Goal: Book appointment/travel/reservation

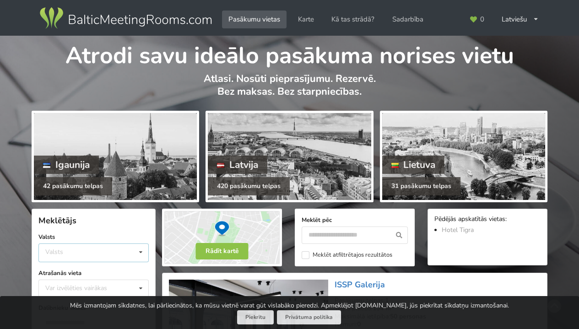
click at [140, 254] on icon at bounding box center [140, 252] width 13 height 17
click at [75, 287] on div "Latvija" at bounding box center [93, 287] width 109 height 17
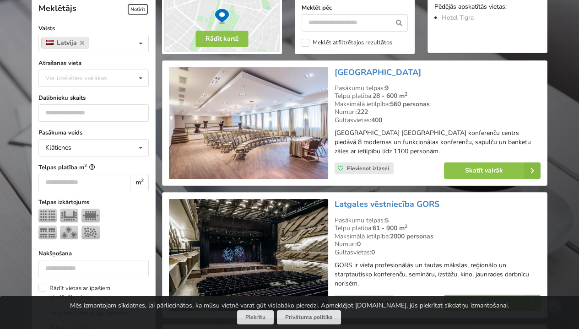
scroll to position [212, 0]
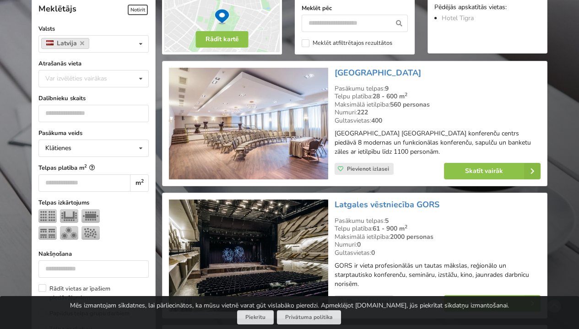
click at [82, 75] on div "Var izvēlēties vairākas" at bounding box center [85, 78] width 85 height 11
type input "*****"
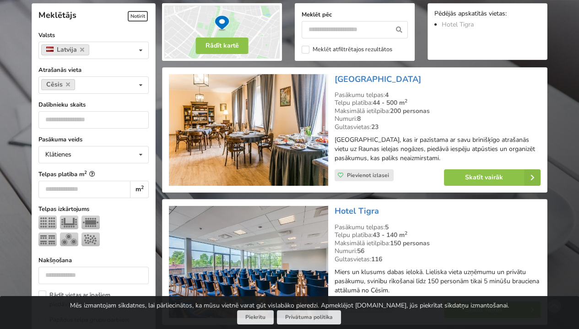
scroll to position [205, 0]
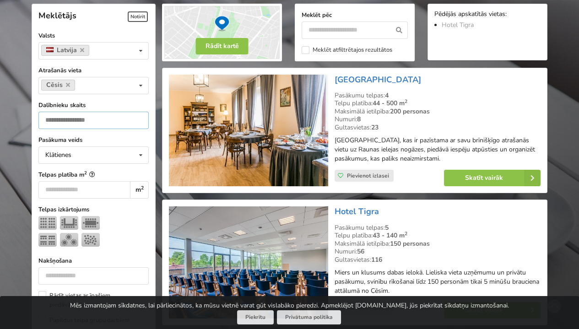
click at [51, 120] on input "number" at bounding box center [93, 120] width 110 height 17
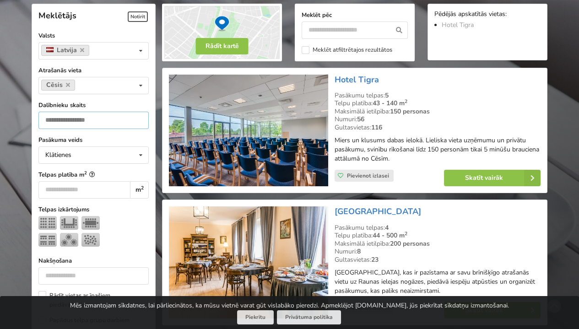
type input "**"
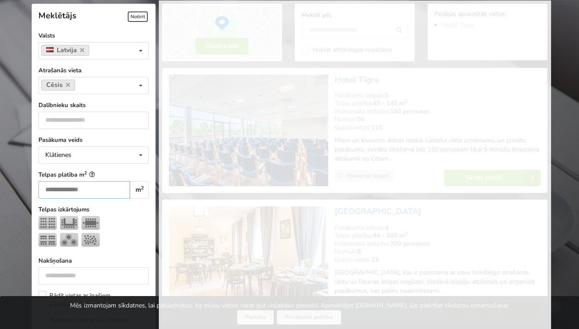
click at [107, 187] on input "*" at bounding box center [84, 189] width 92 height 17
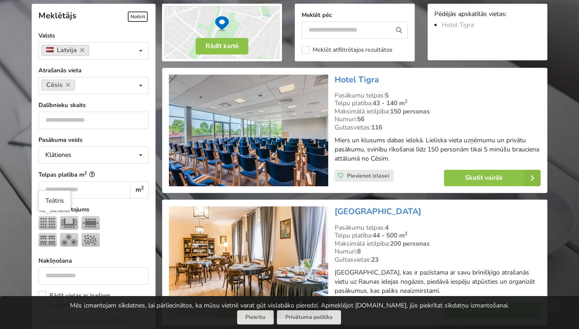
click at [45, 222] on img at bounding box center [47, 223] width 18 height 14
click at [110, 187] on input "*" at bounding box center [84, 189] width 92 height 17
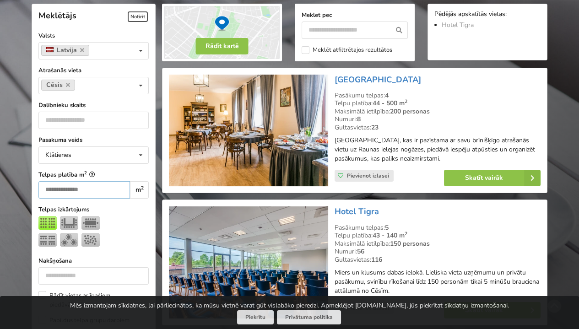
click at [110, 187] on input "*" at bounding box center [84, 189] width 92 height 17
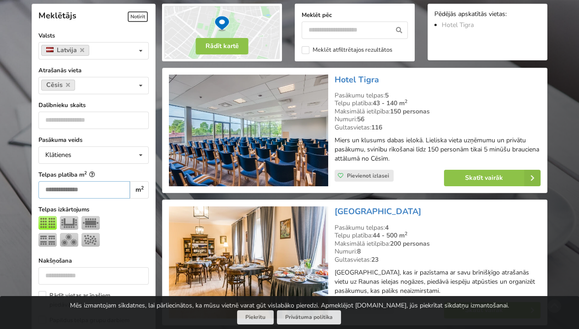
click at [110, 187] on input "*" at bounding box center [84, 189] width 92 height 17
drag, startPoint x: 52, startPoint y: 191, endPoint x: 15, endPoint y: 190, distance: 37.6
click at [15, 190] on div "Atrodi savu ideālo pasākuma norises vietu Atlasi. Nosūti pieprasījumu. Rezervē.…" at bounding box center [289, 291] width 579 height 920
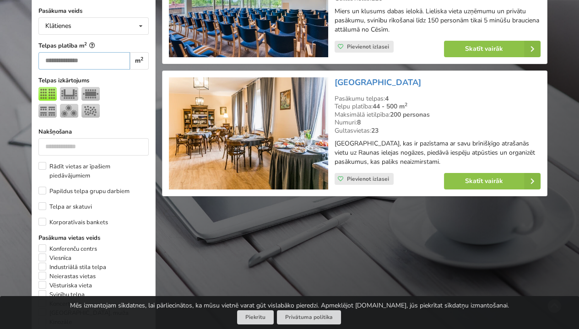
scroll to position [335, 0]
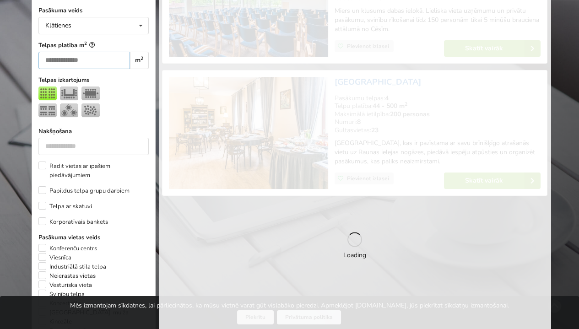
click at [110, 62] on input "**" at bounding box center [84, 60] width 92 height 17
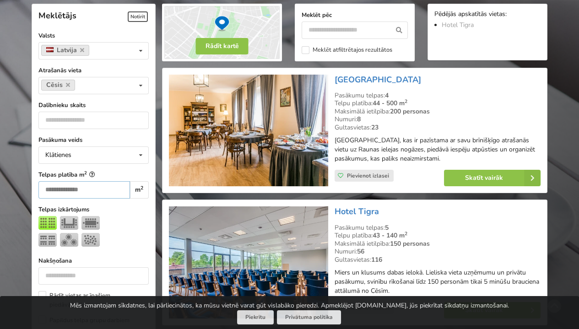
drag, startPoint x: 56, startPoint y: 188, endPoint x: 11, endPoint y: 195, distance: 45.8
click at [11, 195] on div "Atrodi savu ideālo pasākuma norises vietu Atlasi. Nosūti pieprasījumu. Rezervē.…" at bounding box center [289, 291] width 579 height 920
click at [129, 224] on div at bounding box center [93, 233] width 110 height 34
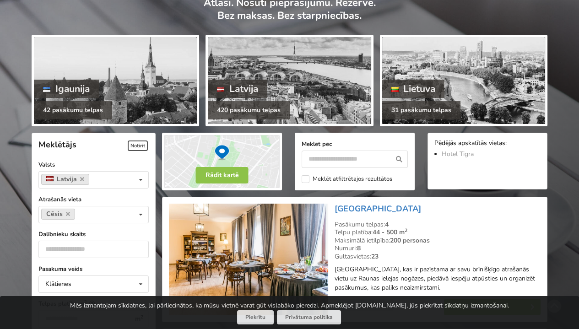
scroll to position [76, 0]
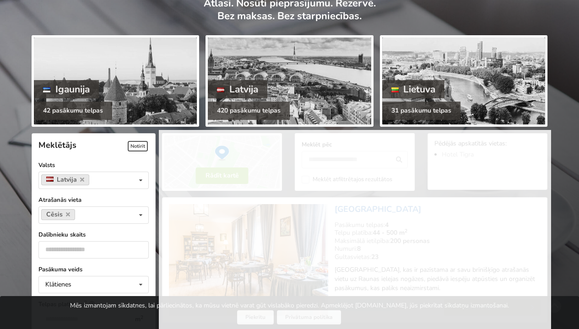
scroll to position [205, 0]
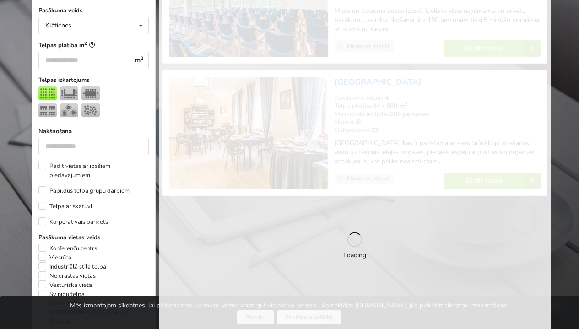
scroll to position [205, 0]
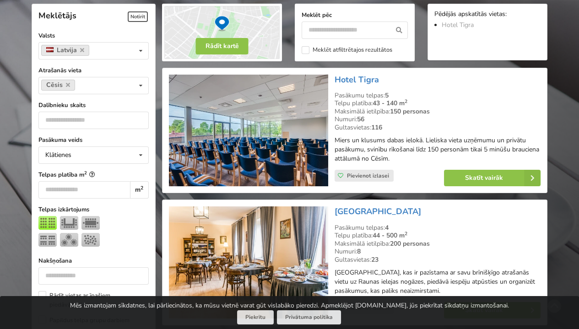
type input "*"
